Goal: Complete application form

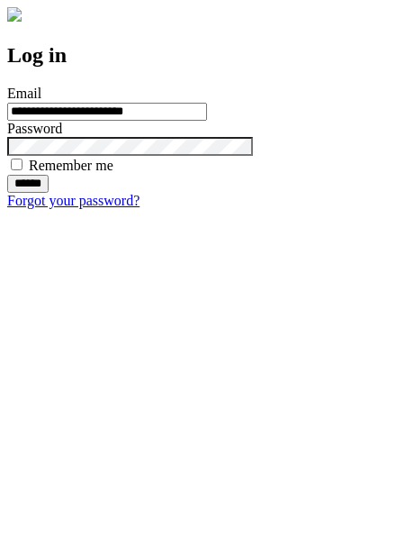
type input "**********"
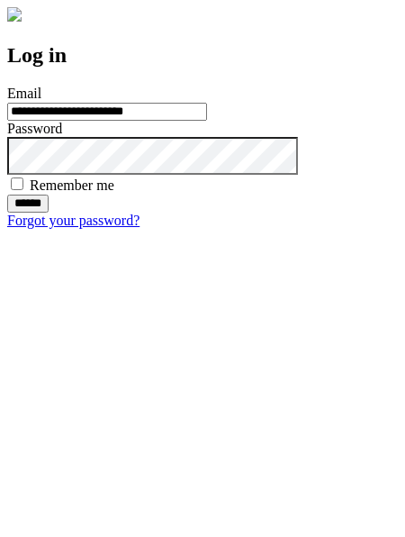
click at [49, 212] on input "******" at bounding box center [27, 203] width 41 height 18
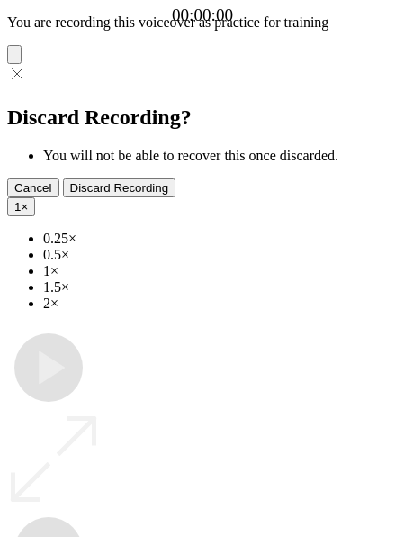
type input "**********"
